Goal: Transaction & Acquisition: Obtain resource

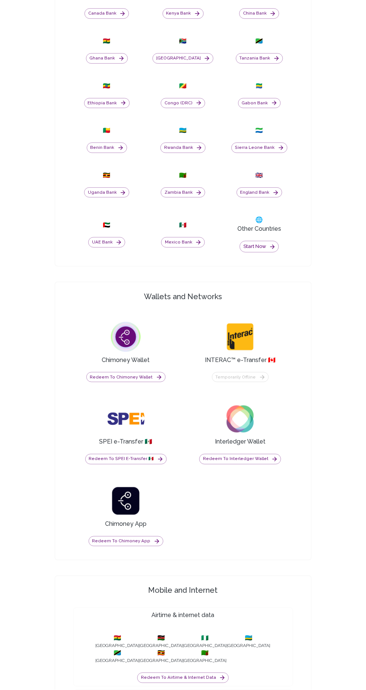
scroll to position [512, 0]
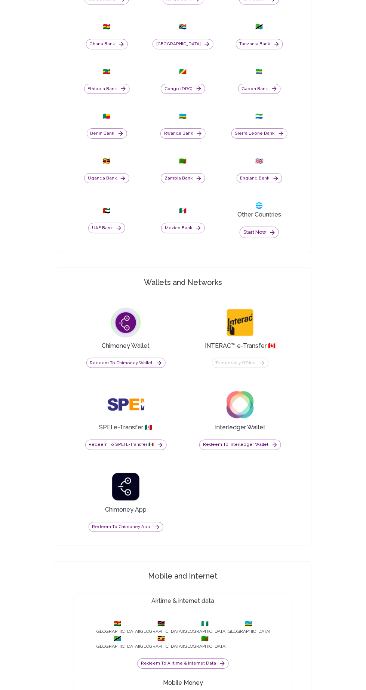
click at [149, 368] on button "Redeem to Chimoney Wallet" at bounding box center [125, 363] width 79 height 10
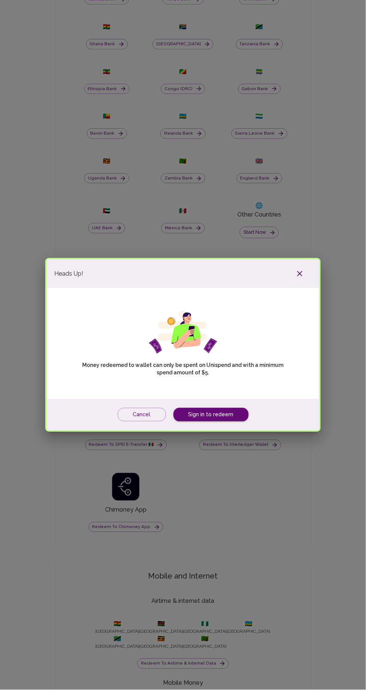
click at [149, 422] on button "Cancel" at bounding box center [142, 415] width 48 height 14
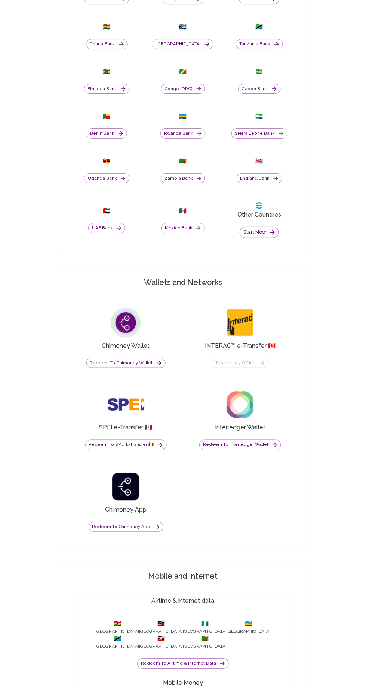
click at [145, 432] on div "SPEI e-Transfer 🇲🇽" at bounding box center [125, 409] width 105 height 46
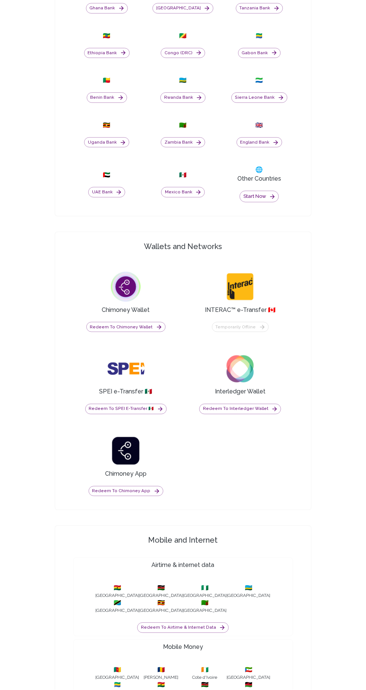
scroll to position [548, 0]
click at [158, 411] on icon "button" at bounding box center [160, 408] width 4 height 4
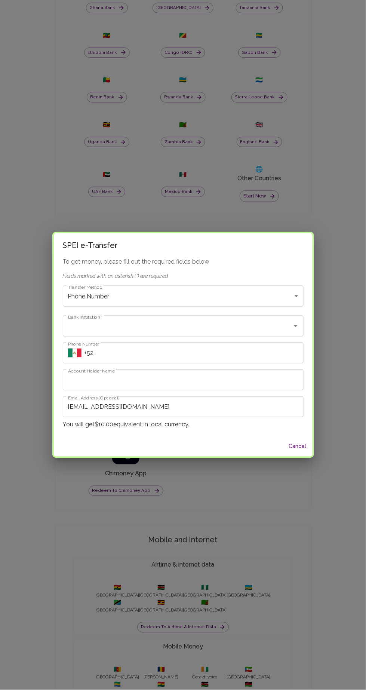
click at [295, 453] on button "Cancel" at bounding box center [298, 447] width 24 height 14
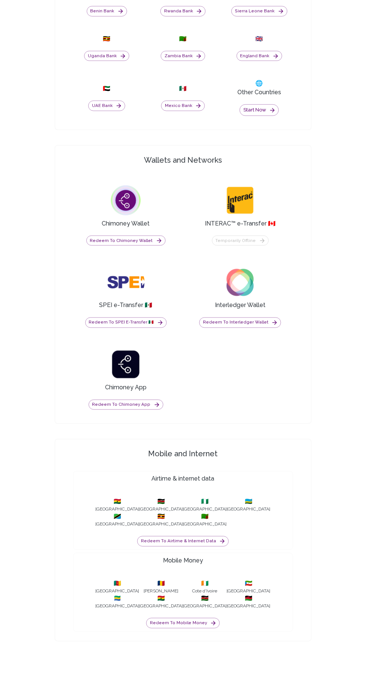
scroll to position [643, 0]
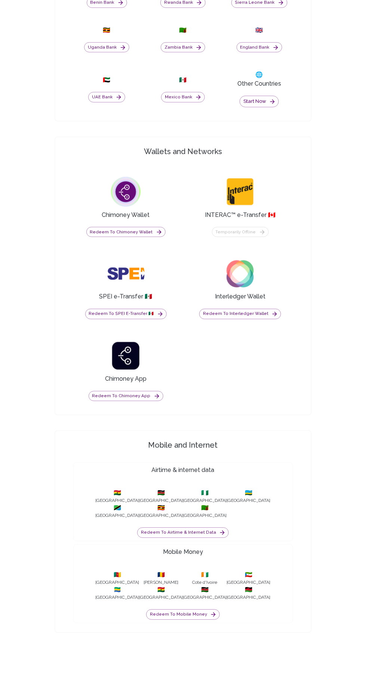
click at [213, 538] on button "Redeem to Airtime & internet data" at bounding box center [183, 532] width 92 height 10
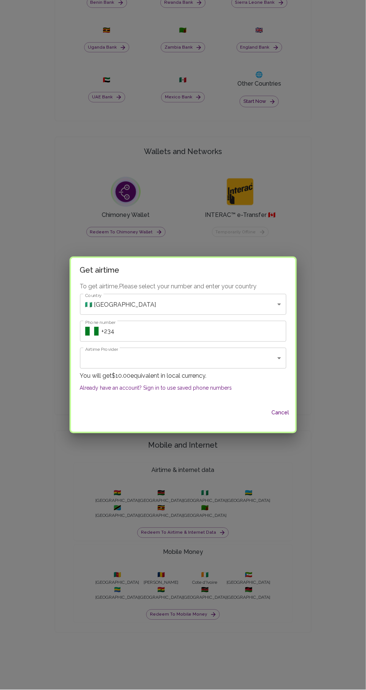
click at [256, 385] on body "Yay! You’ve got $10.00 ! Redeem to anything! Cashout options in 130+ Countries …" at bounding box center [183, 37] width 366 height 1361
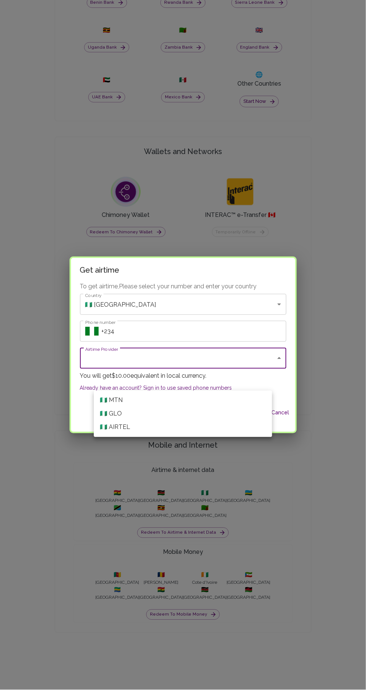
click at [216, 400] on li "🇳🇬 MTN" at bounding box center [183, 400] width 178 height 13
type input "MTN"
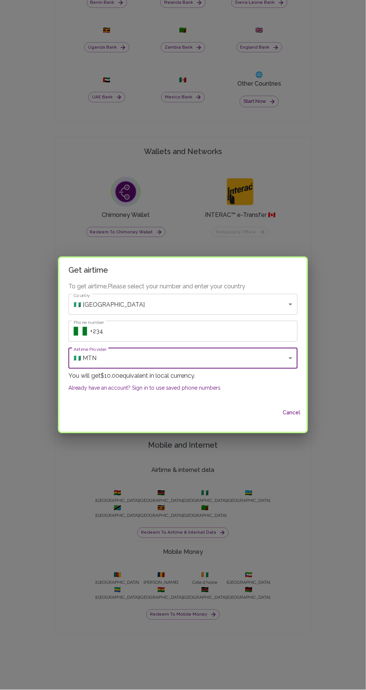
click at [225, 342] on input "Phone number" at bounding box center [193, 331] width 207 height 21
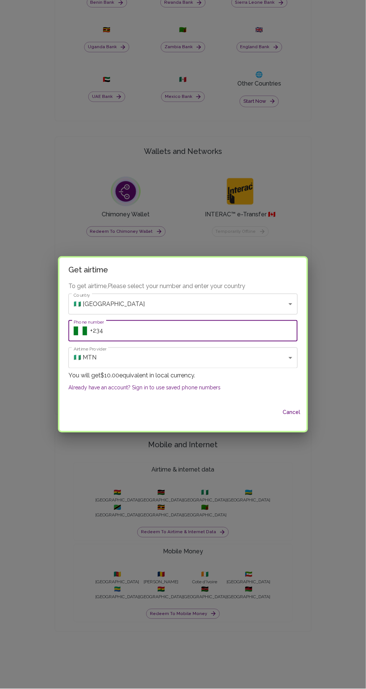
click at [145, 308] on body "Yay! You’ve got $10.00 ! Redeem to anything! Cashout options in 130+ Countries …" at bounding box center [183, 37] width 366 height 1361
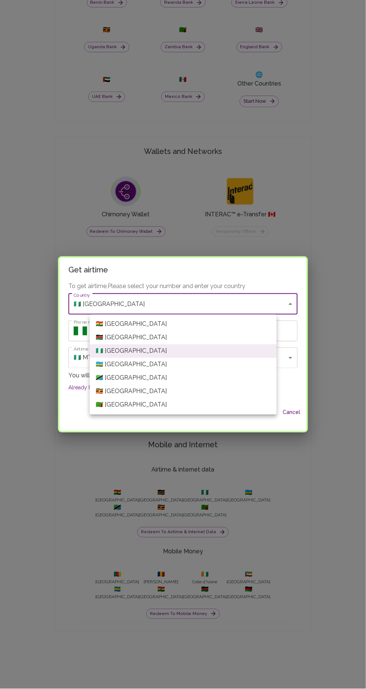
click at [252, 530] on div at bounding box center [183, 344] width 366 height 689
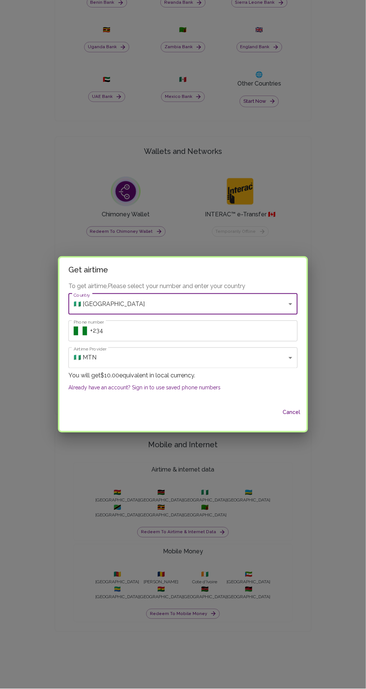
click at [132, 330] on input "Phone number" at bounding box center [193, 331] width 207 height 21
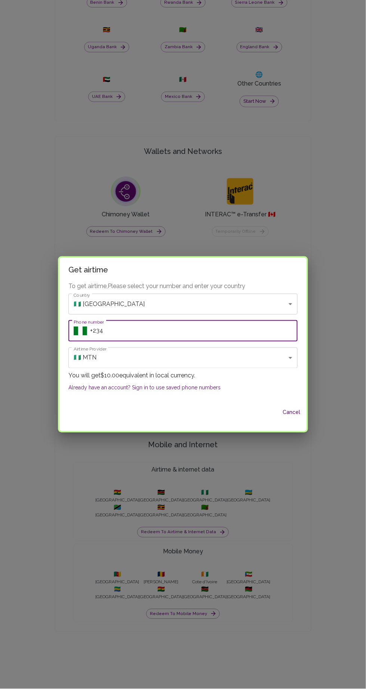
type input "+2349"
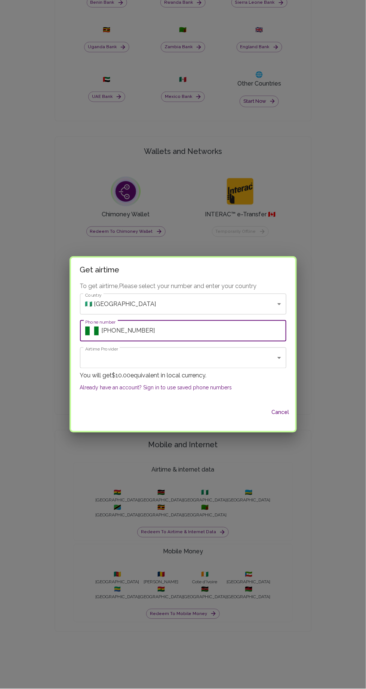
type input "[PHONE_NUMBER]"
click at [262, 363] on body "Yay! You’ve got $10.00 ! Redeem to anything! Cashout options in 130+ Countries …" at bounding box center [183, 37] width 366 height 1361
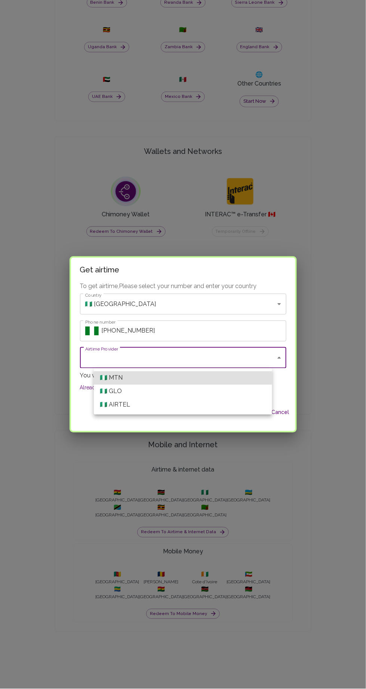
click at [237, 379] on li "🇳🇬 MTN" at bounding box center [183, 378] width 178 height 13
type input "MTN"
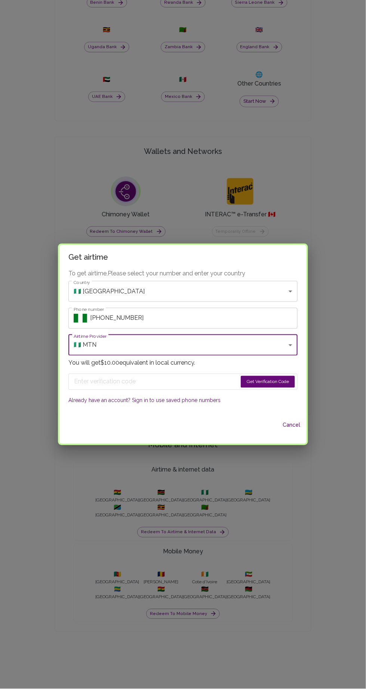
click at [280, 428] on button "Cancel" at bounding box center [292, 426] width 24 height 14
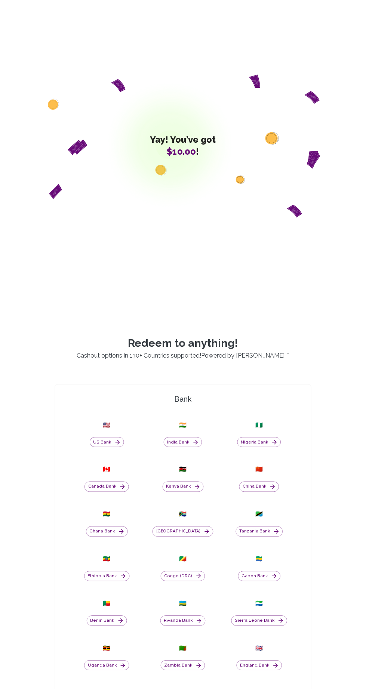
scroll to position [0, 0]
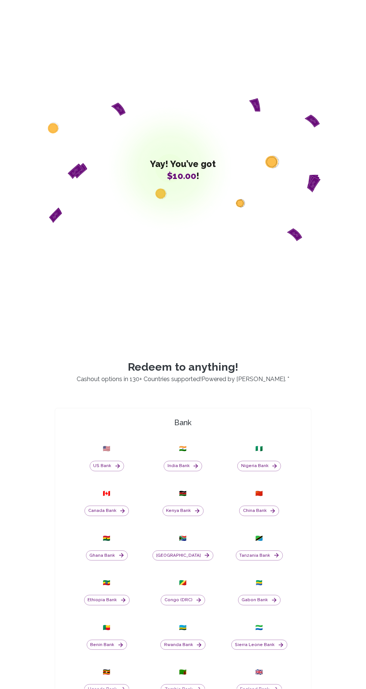
click at [267, 472] on button "Nigeria Bank" at bounding box center [259, 466] width 44 height 10
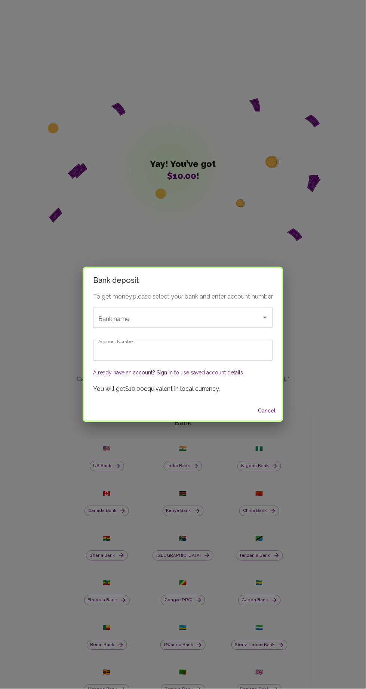
click at [266, 318] on icon "Open" at bounding box center [265, 318] width 4 height 2
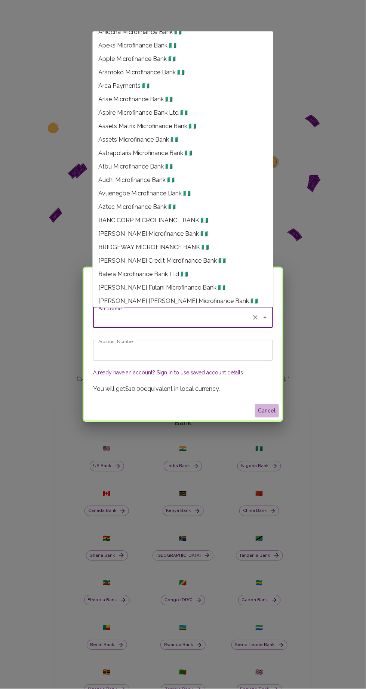
scroll to position [580, 0]
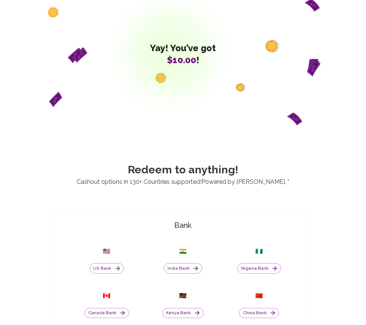
scroll to position [56, 0]
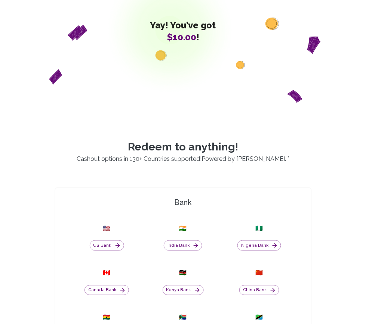
click at [261, 251] on button "Nigeria Bank" at bounding box center [259, 246] width 44 height 10
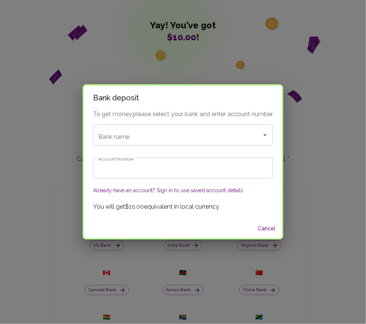
click at [142, 142] on input "Bank name" at bounding box center [172, 135] width 152 height 14
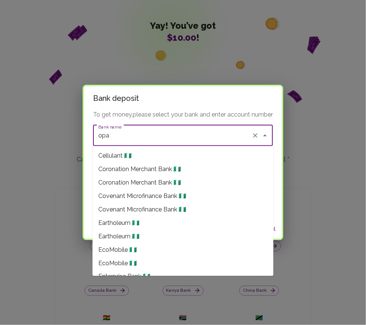
scroll to position [286, 0]
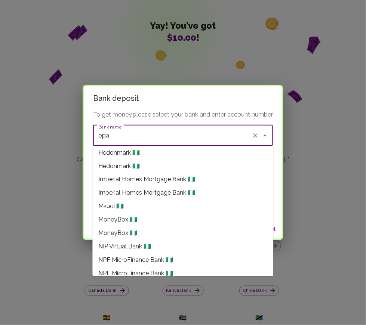
click at [144, 286] on li "Opay 🇳🇬" at bounding box center [183, 287] width 181 height 13
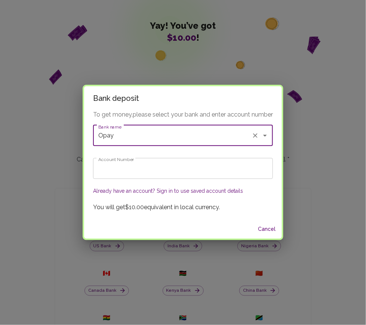
type input "Opay"
click at [158, 169] on input "Account Number" at bounding box center [183, 168] width 180 height 21
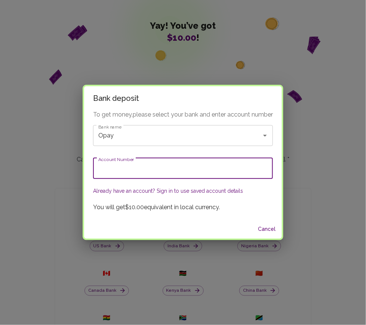
type input "8103223293"
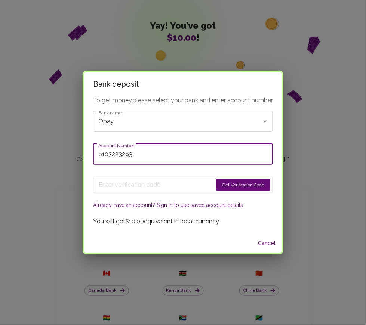
click at [235, 185] on button "Get Verification Code" at bounding box center [243, 185] width 54 height 12
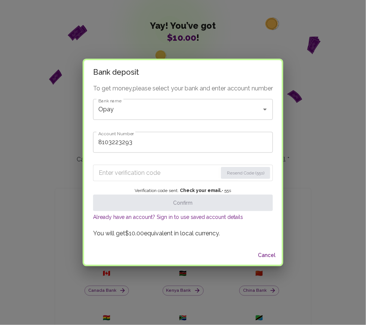
click at [347, 165] on div "Bank deposit To get money, please select your bank and enter account number Ban…" at bounding box center [183, 162] width 366 height 325
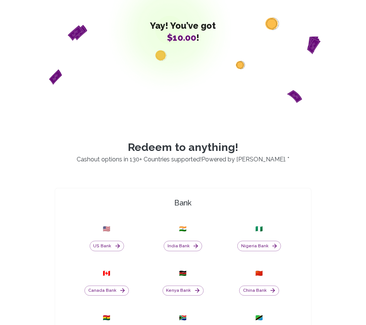
click at [252, 252] on button "Nigeria Bank" at bounding box center [259, 246] width 44 height 10
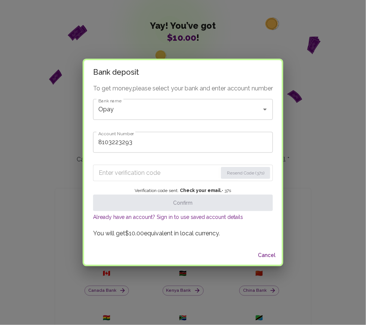
click at [148, 172] on input "Enter verification code" at bounding box center [158, 173] width 119 height 12
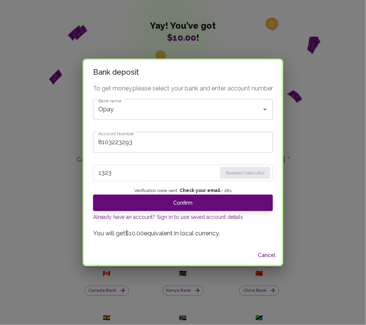
type input "1323"
click at [194, 200] on button "Confirm" at bounding box center [183, 203] width 180 height 16
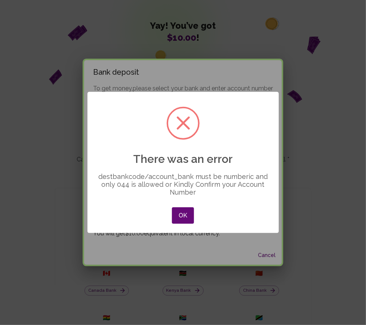
click at [191, 215] on button "OK" at bounding box center [183, 215] width 22 height 16
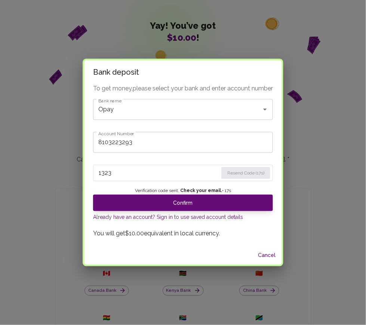
click at [273, 257] on button "Cancel" at bounding box center [267, 256] width 24 height 14
